Goal: Information Seeking & Learning: Learn about a topic

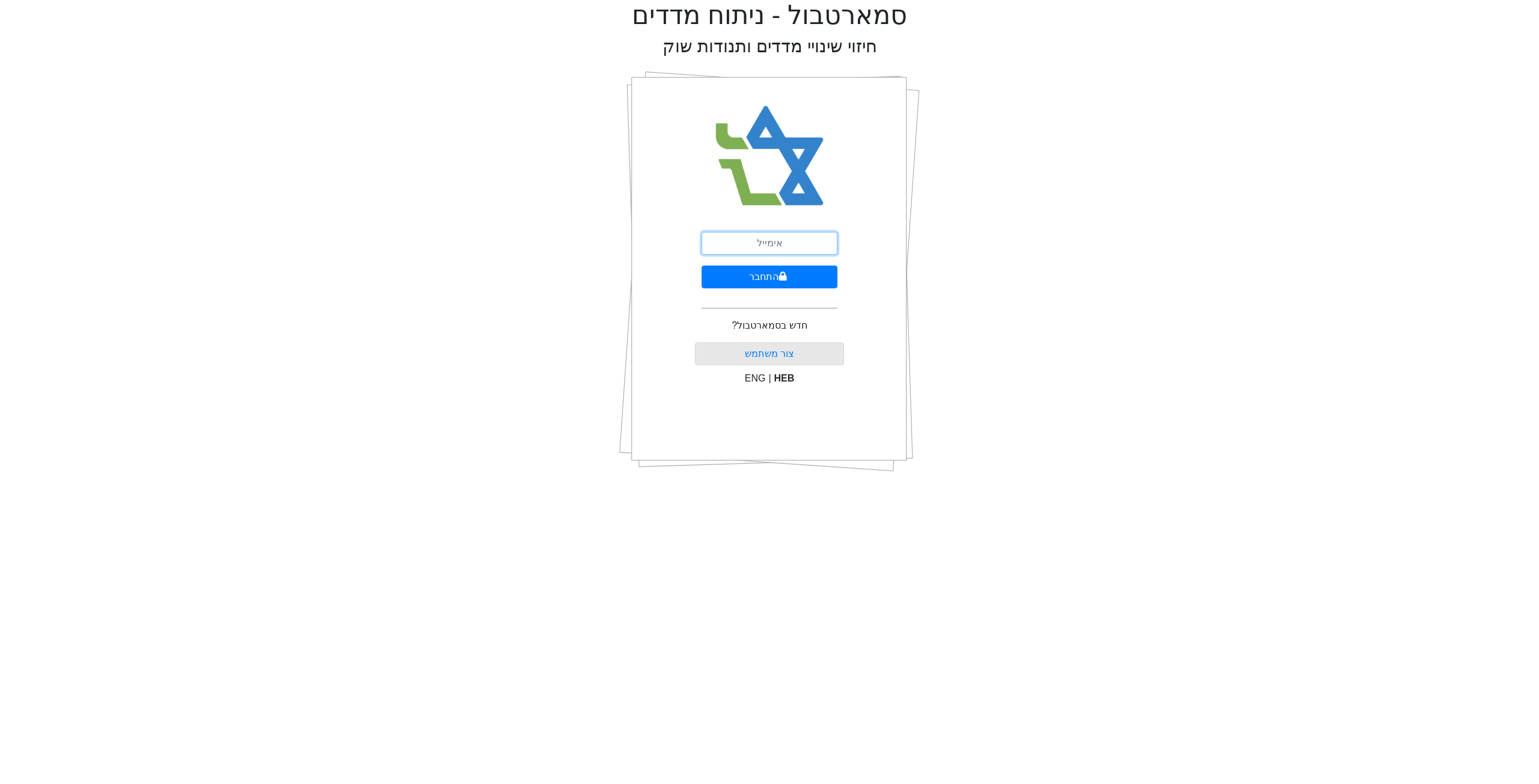
click at [749, 246] on input "email" at bounding box center [769, 243] width 136 height 23
type input "[EMAIL_ADDRESS][DOMAIN_NAME]"
click at [774, 275] on button "התחבר" at bounding box center [769, 276] width 136 height 23
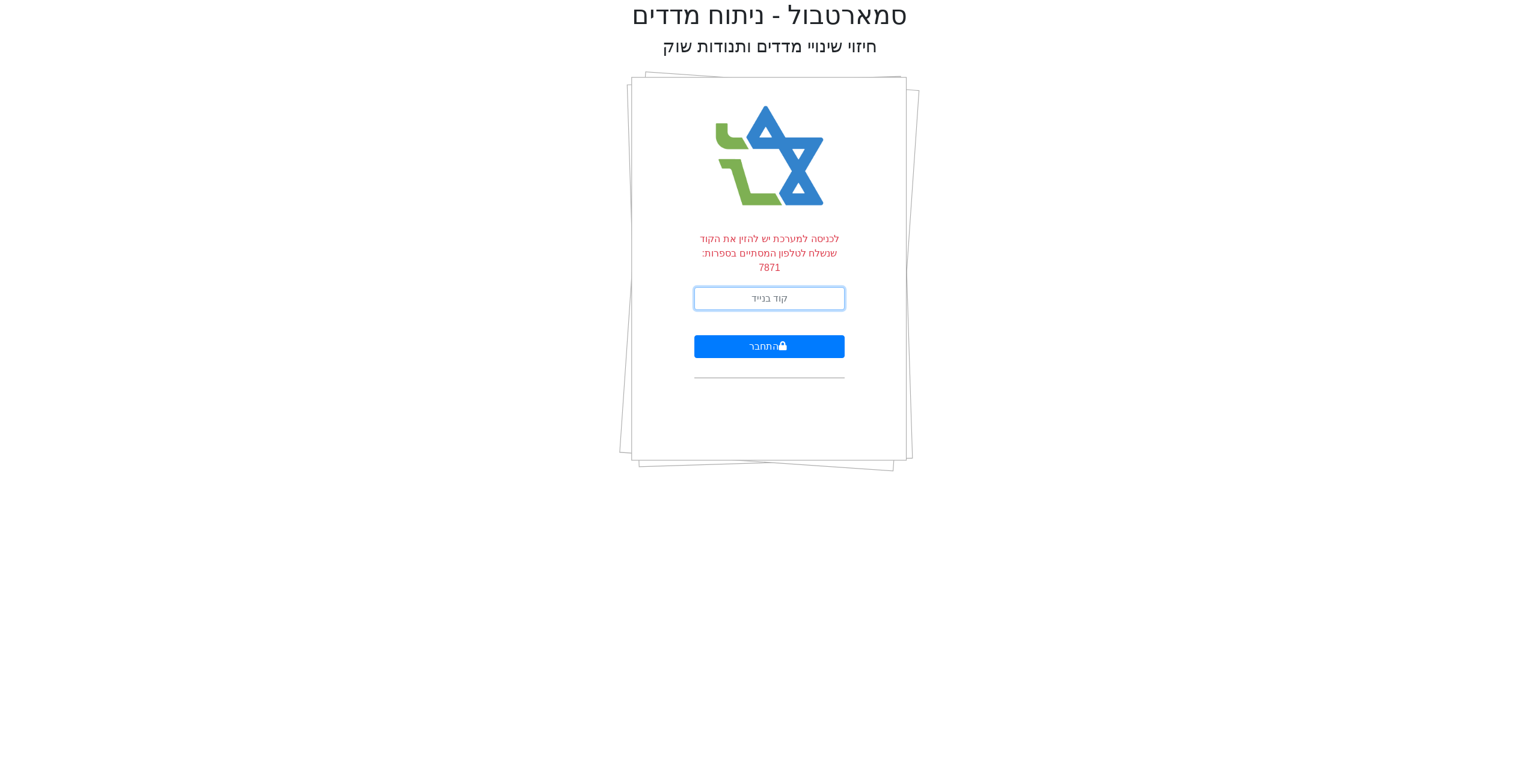
click at [780, 287] on input "text" at bounding box center [769, 298] width 150 height 23
type input "697572"
click at [694, 335] on button "התחבר" at bounding box center [769, 346] width 150 height 23
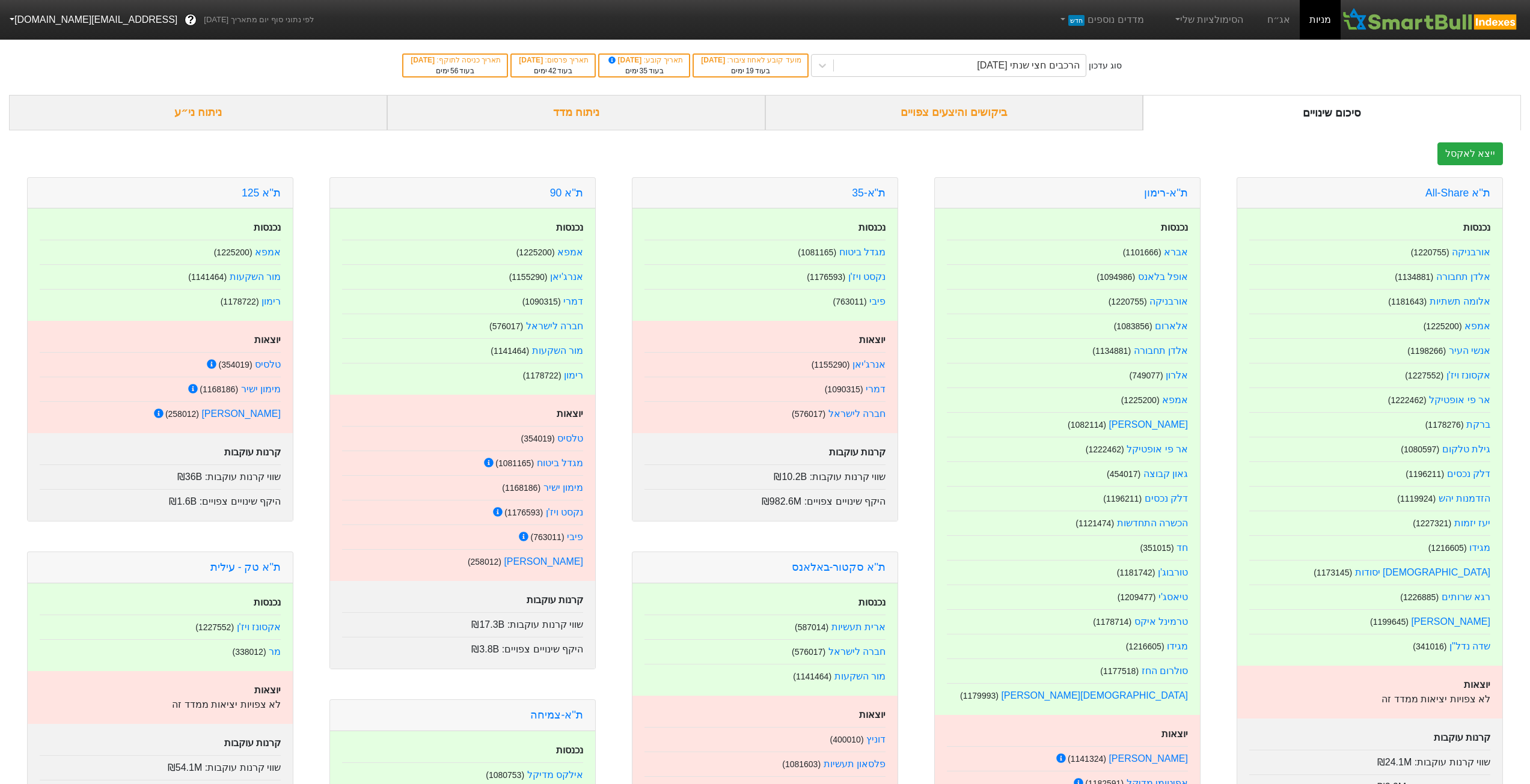
click at [908, 117] on div "ביקושים והיצעים צפויים" at bounding box center [954, 113] width 378 height 36
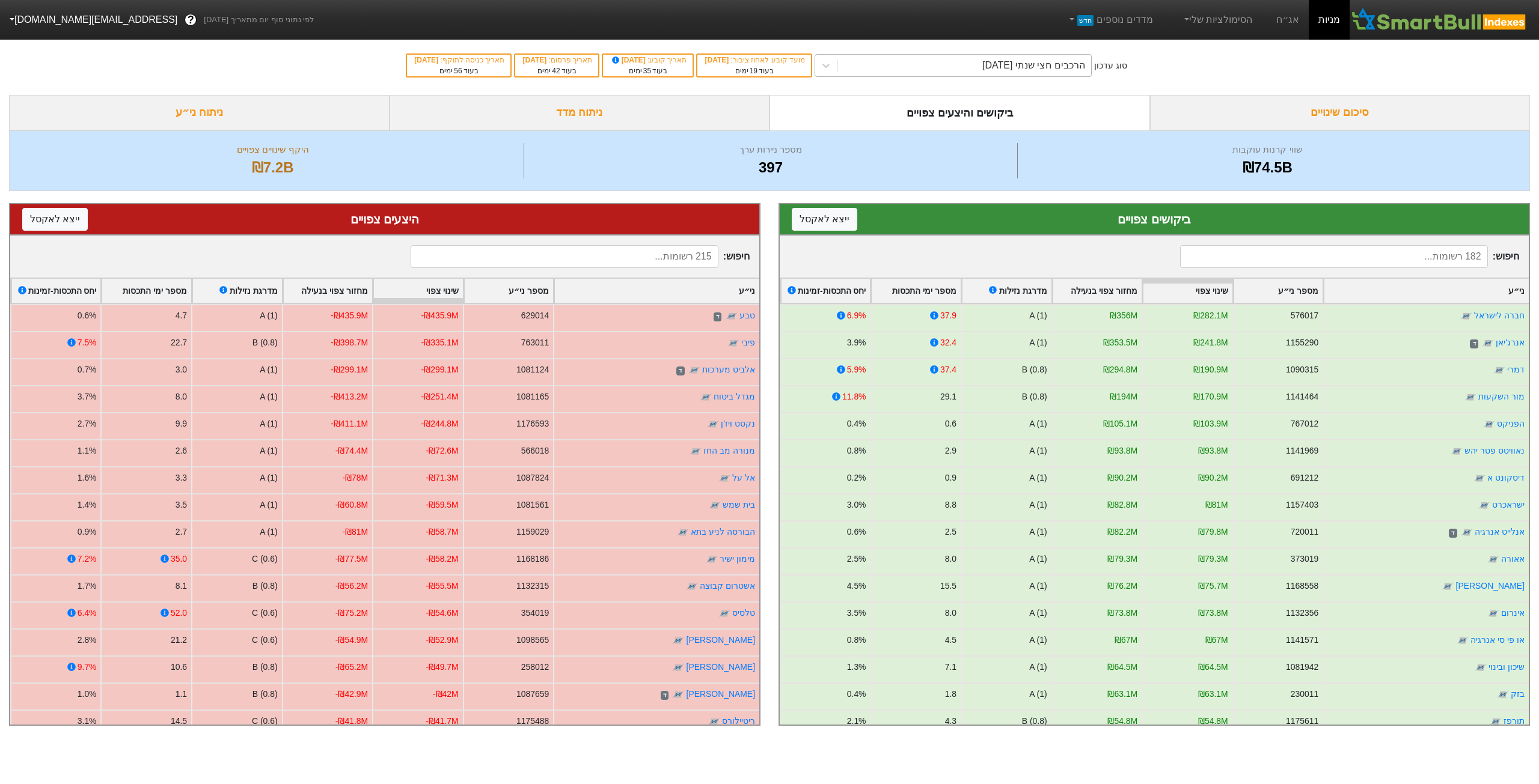
click at [958, 69] on div "הרכבים חצי שנתי [DATE]" at bounding box center [964, 65] width 254 height 22
click at [1289, 13] on link "אג״ח" at bounding box center [1287, 20] width 42 height 39
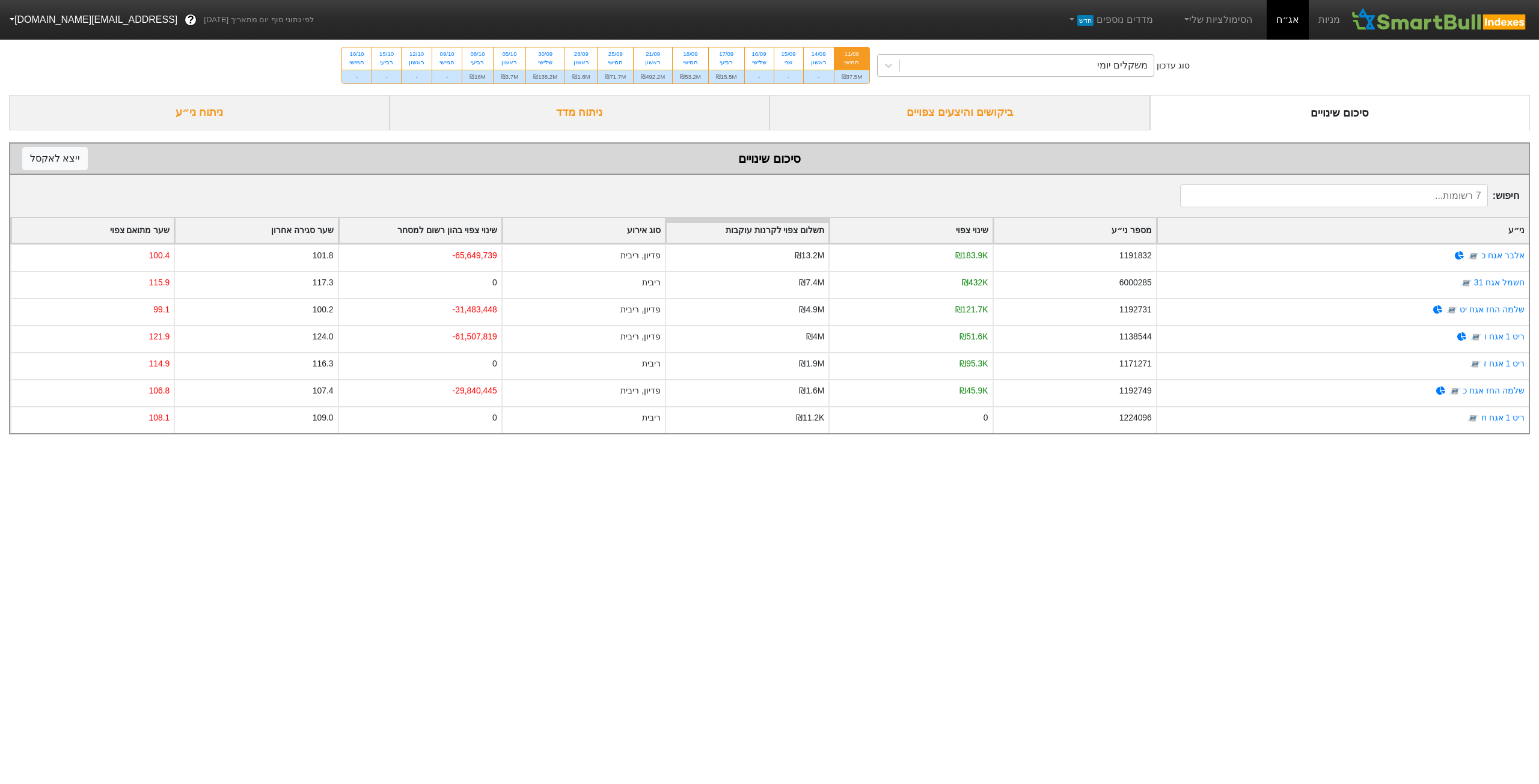
click at [1025, 72] on div "משקלים יומי" at bounding box center [1027, 65] width 254 height 22
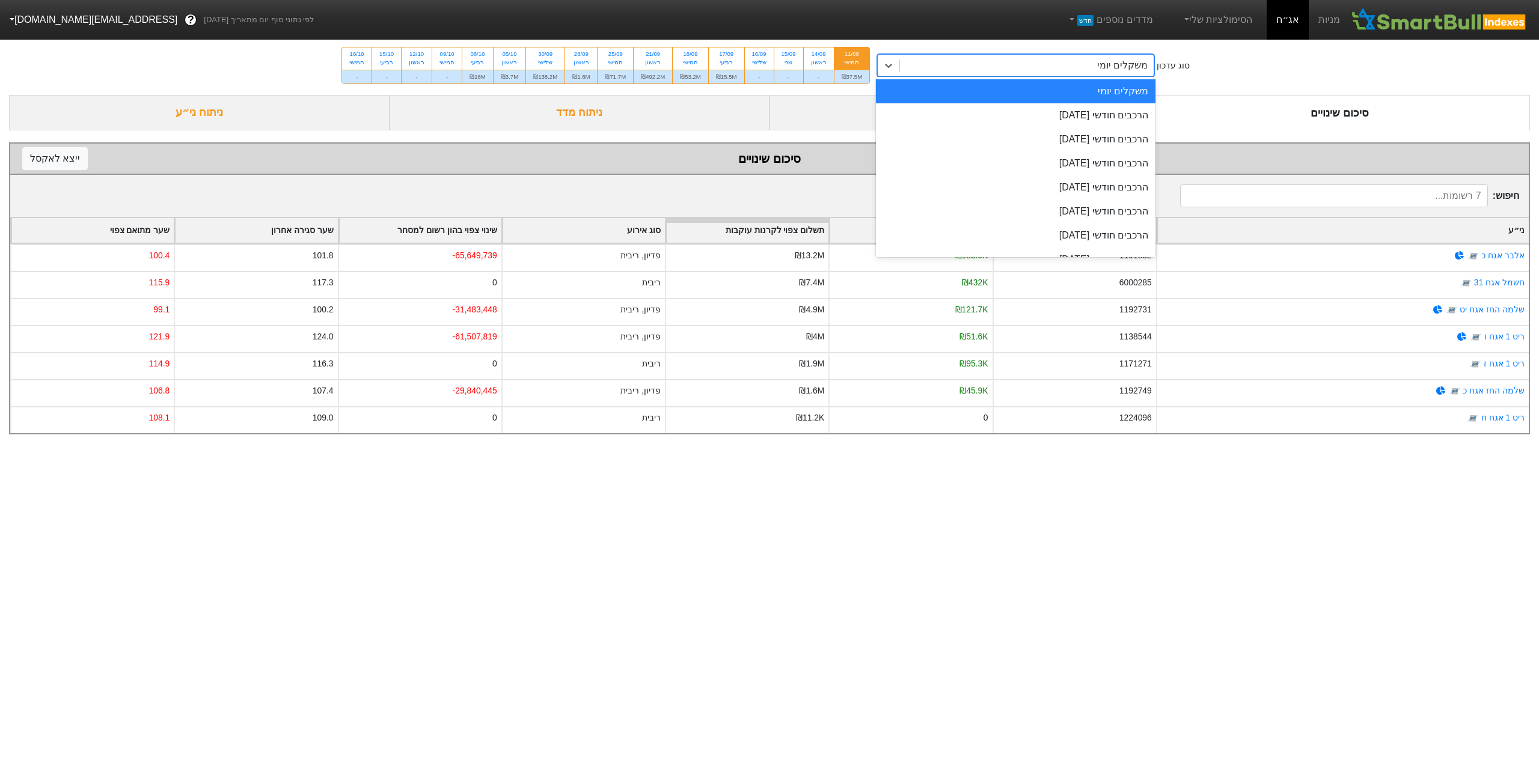
click at [1298, 61] on div "סוג עדכון option משקלים יומי focused, 1 of 9. 9 results available. Use Up and D…" at bounding box center [769, 65] width 1539 height 59
